Goal: Transaction & Acquisition: Purchase product/service

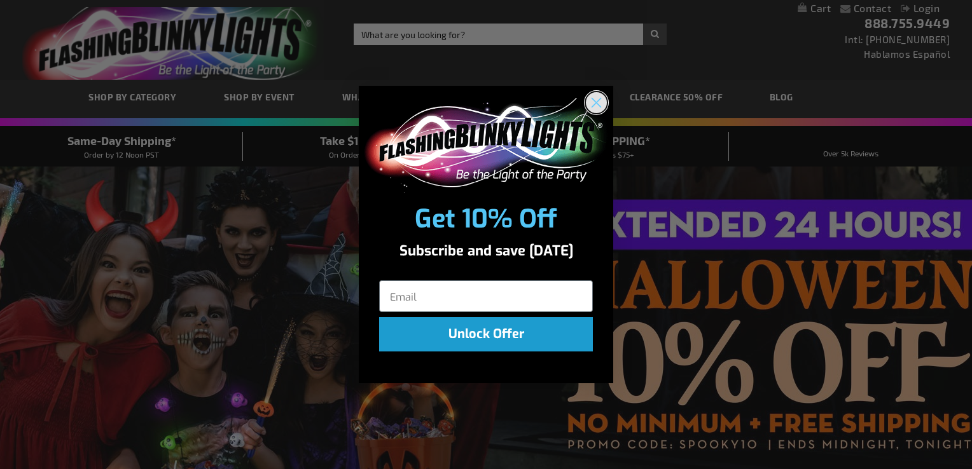
click at [598, 103] on icon "Close dialog" at bounding box center [596, 102] width 9 height 9
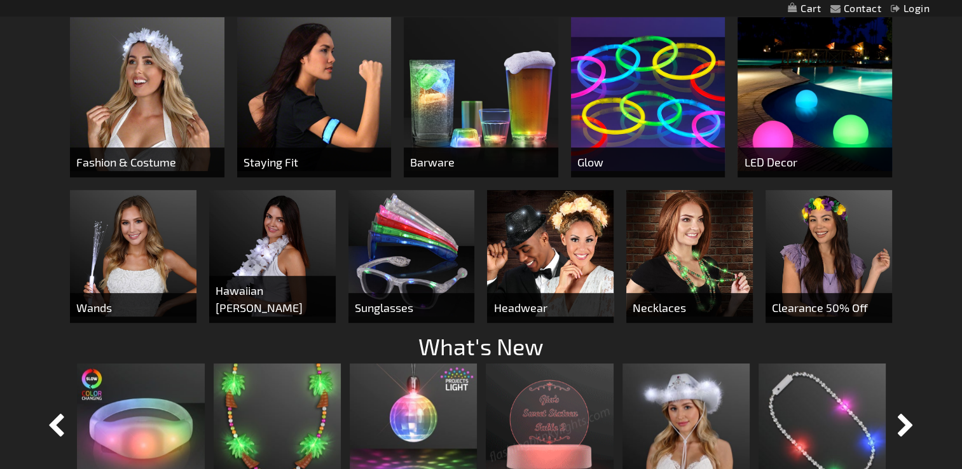
scroll to position [700, 0]
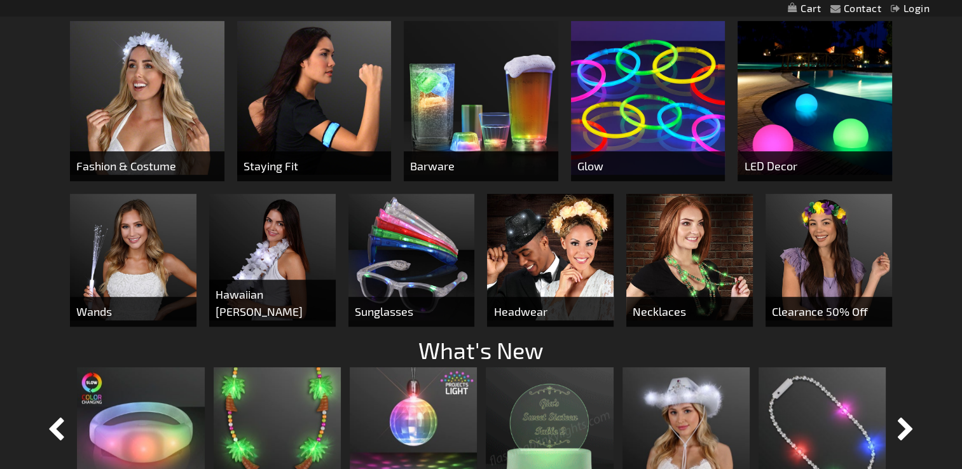
click at [831, 269] on img at bounding box center [829, 257] width 127 height 127
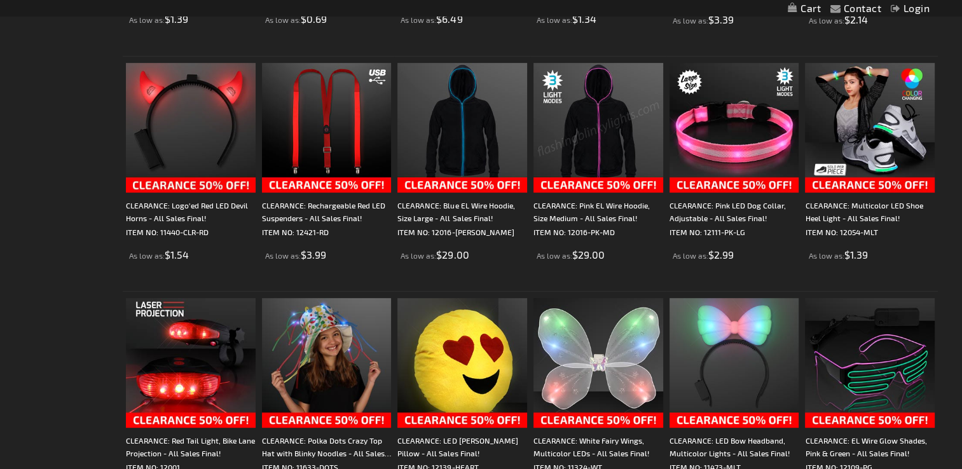
scroll to position [509, 0]
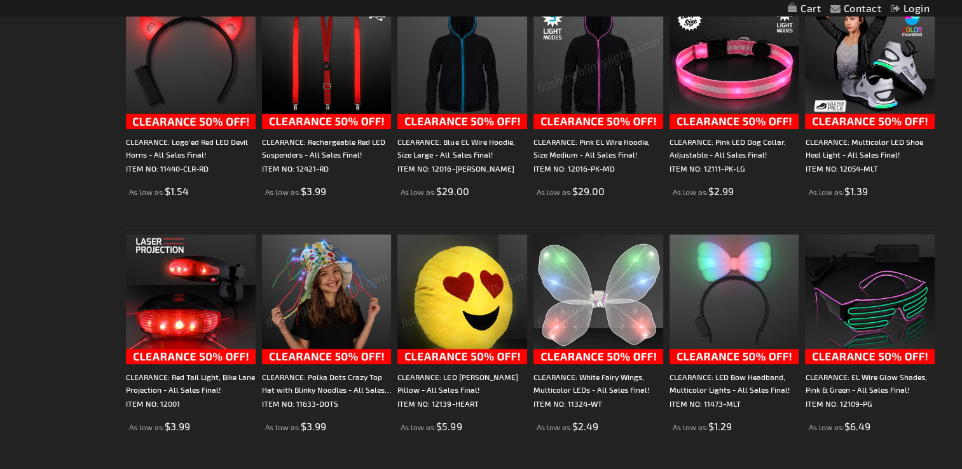
click at [351, 310] on img at bounding box center [327, 300] width 130 height 130
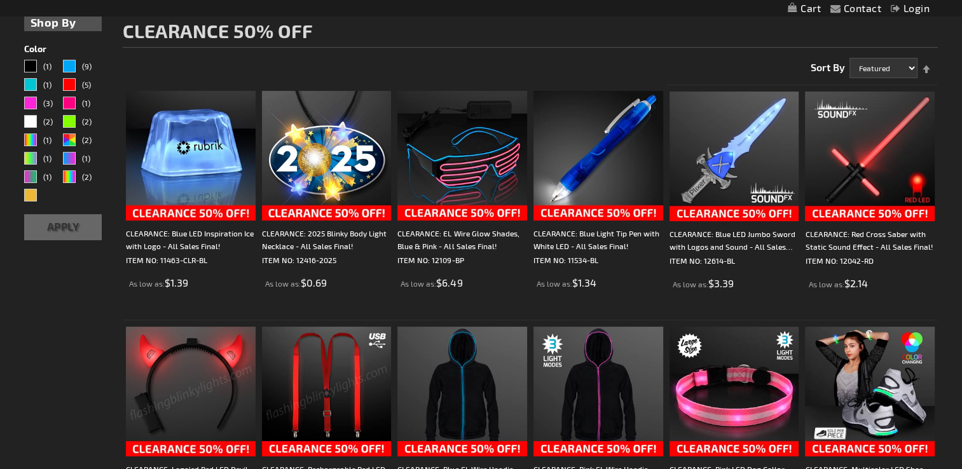
scroll to position [151, 0]
